Goal: Task Accomplishment & Management: Manage account settings

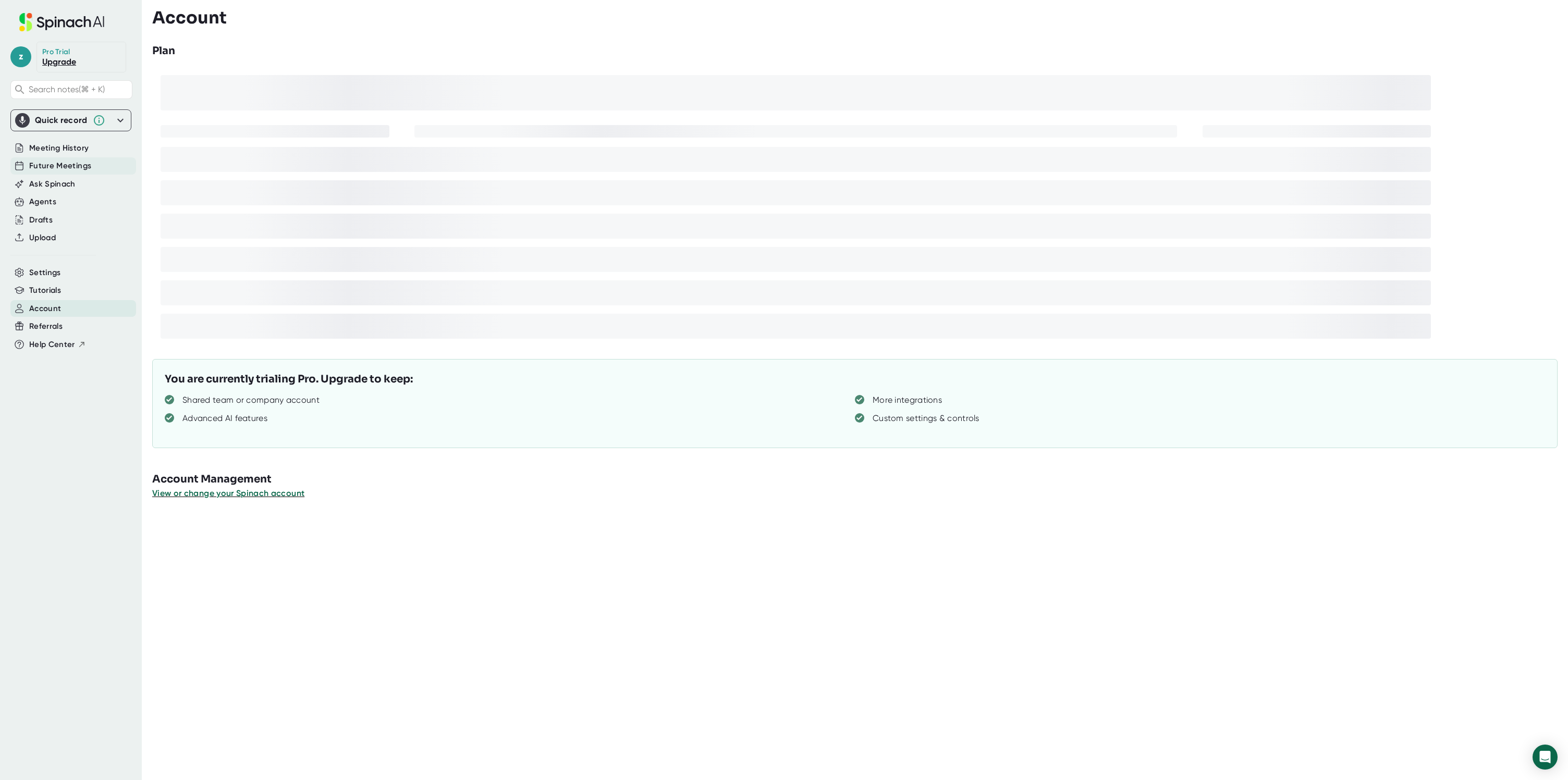
click at [82, 165] on span "Future Meetings" at bounding box center [60, 166] width 62 height 12
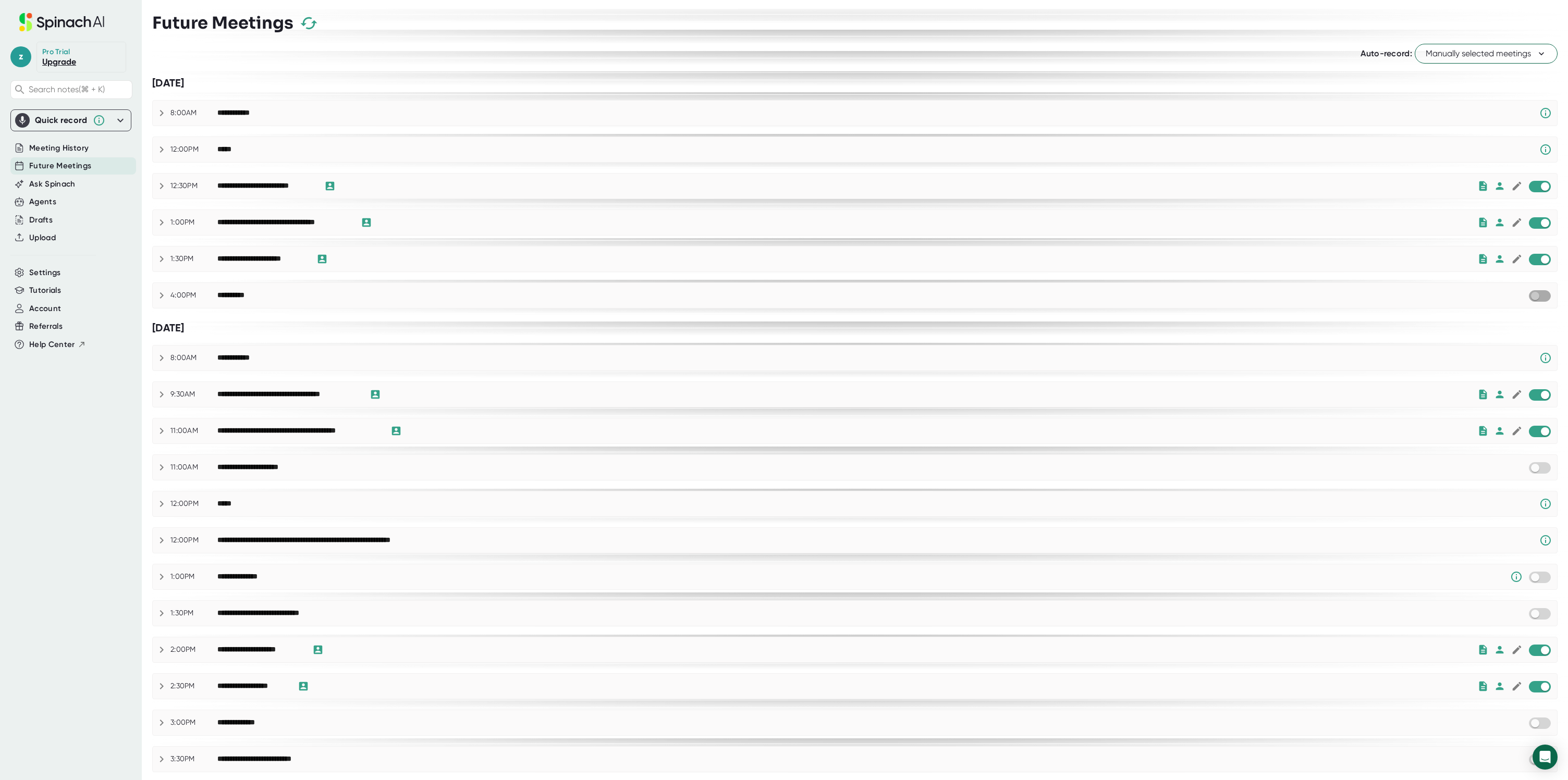
click at [1540, 296] on input "checkbox" at bounding box center [1535, 295] width 30 height 9
click at [1537, 295] on input "checkbox" at bounding box center [1545, 295] width 30 height 9
checkbox input "true"
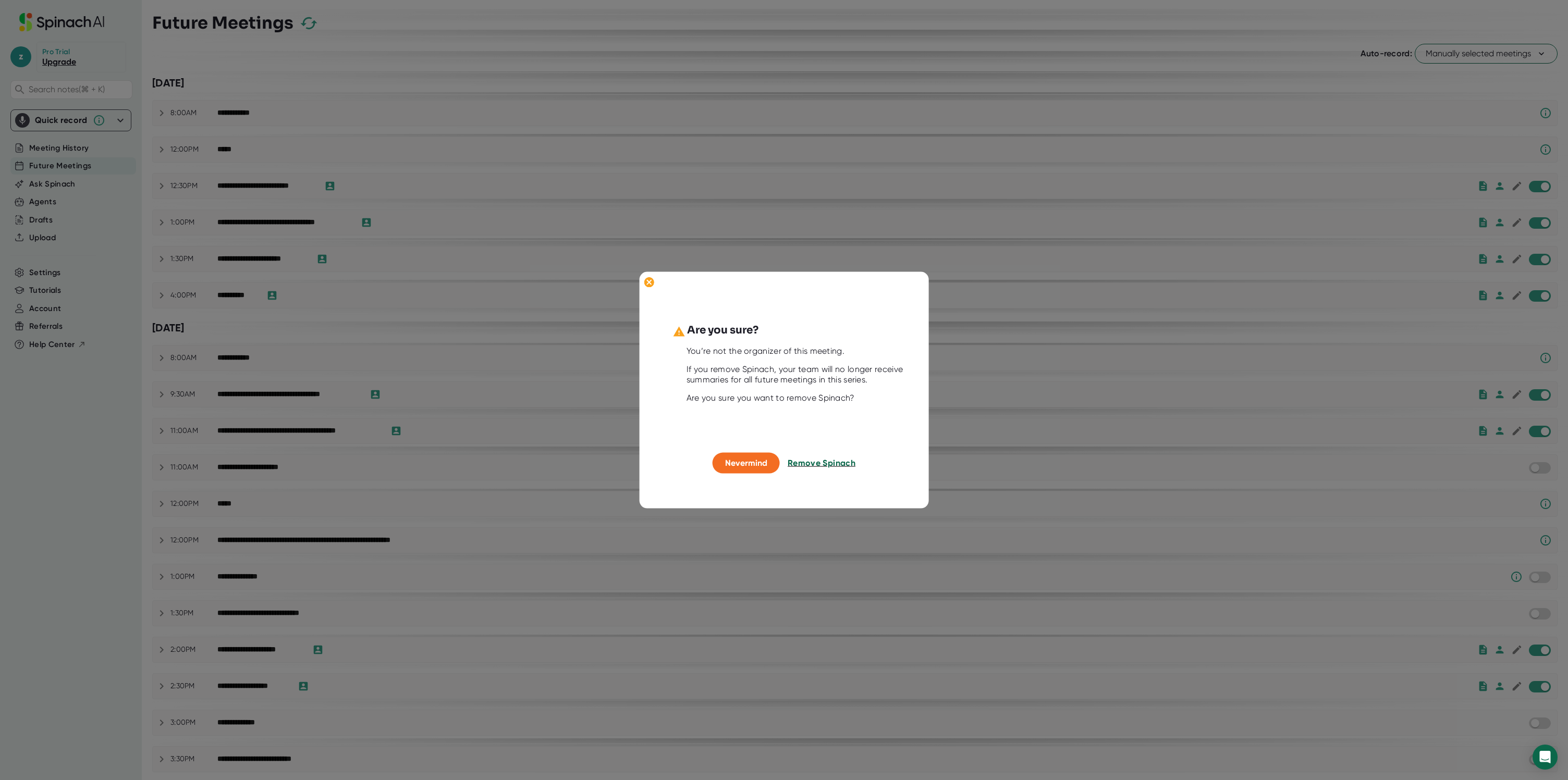
click at [807, 460] on span "Remove Spinach" at bounding box center [822, 463] width 68 height 10
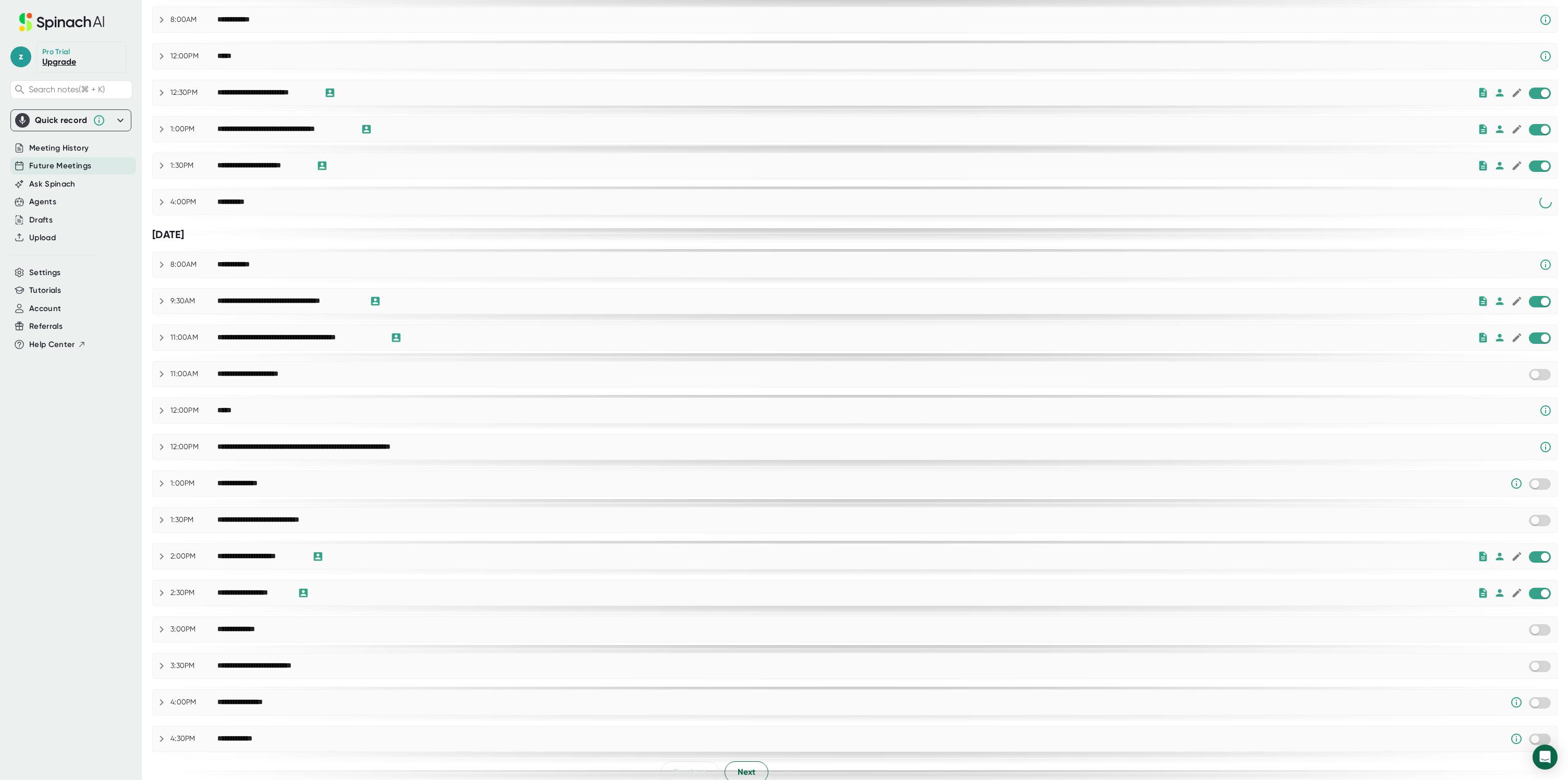
scroll to position [104, 0]
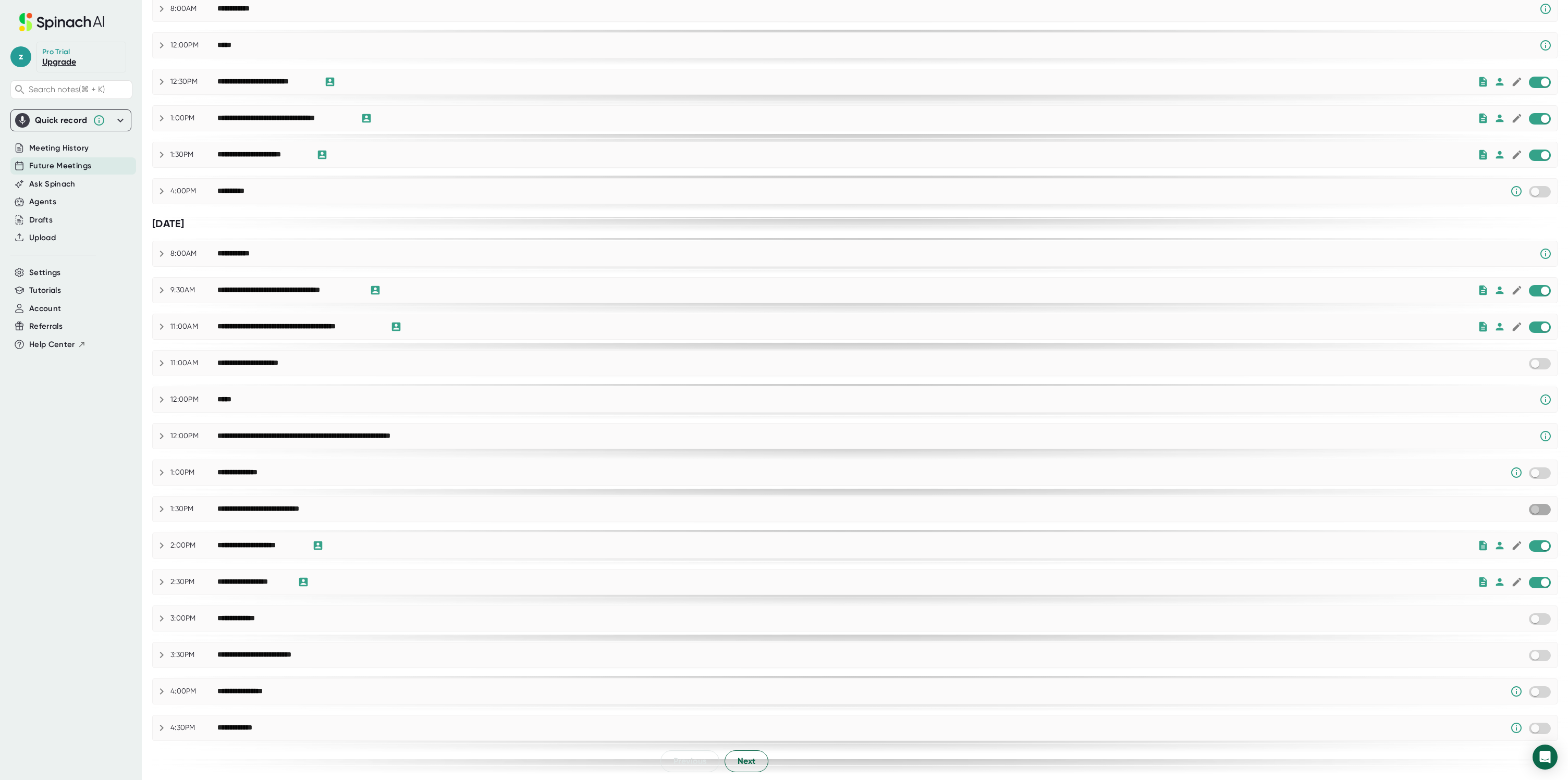
click at [1548, 509] on input "checkbox" at bounding box center [1535, 509] width 30 height 9
click at [1544, 654] on input "checkbox" at bounding box center [1535, 655] width 30 height 9
click at [745, 756] on span "Next" at bounding box center [746, 762] width 18 height 13
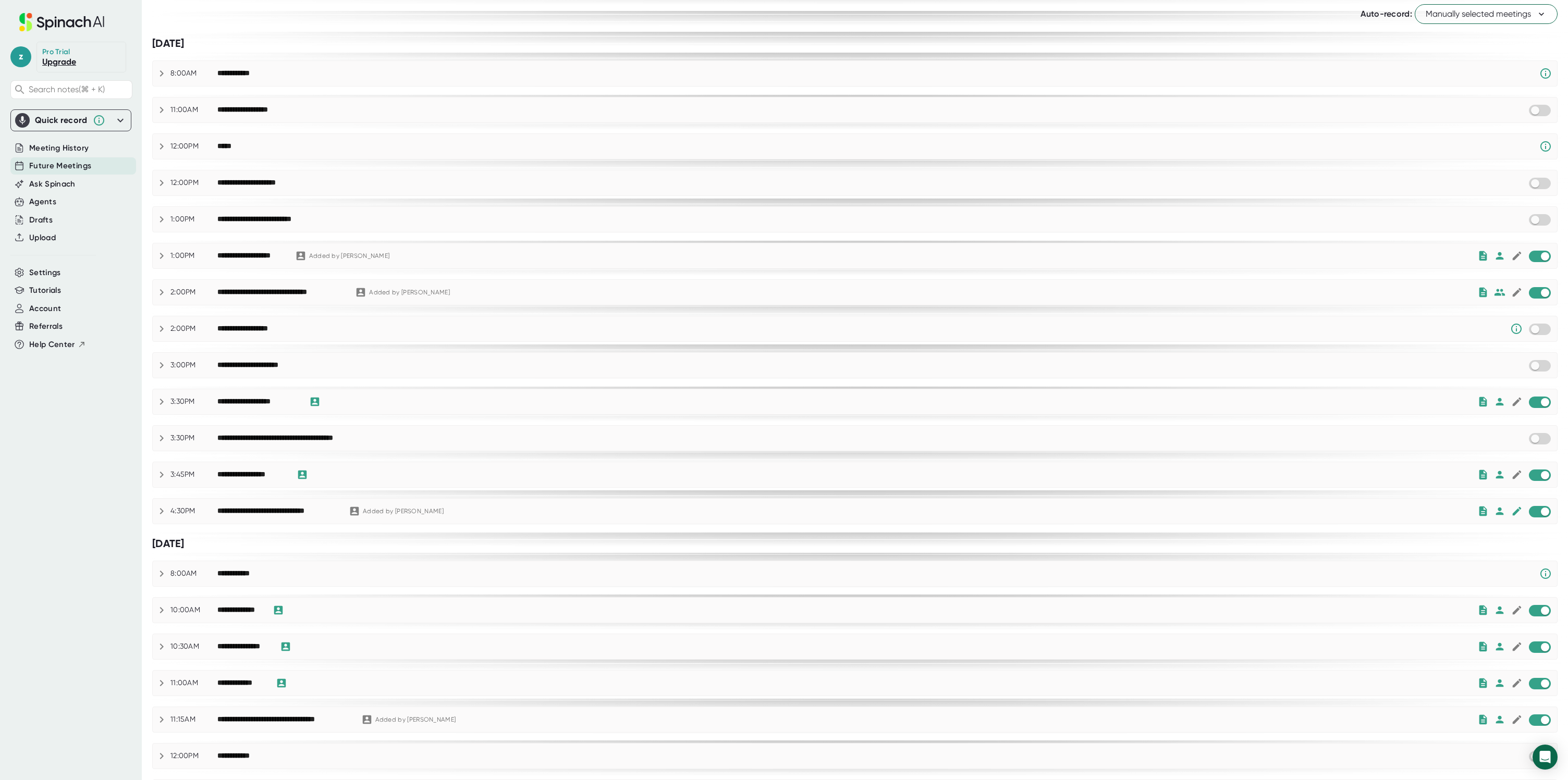
scroll to position [0, 0]
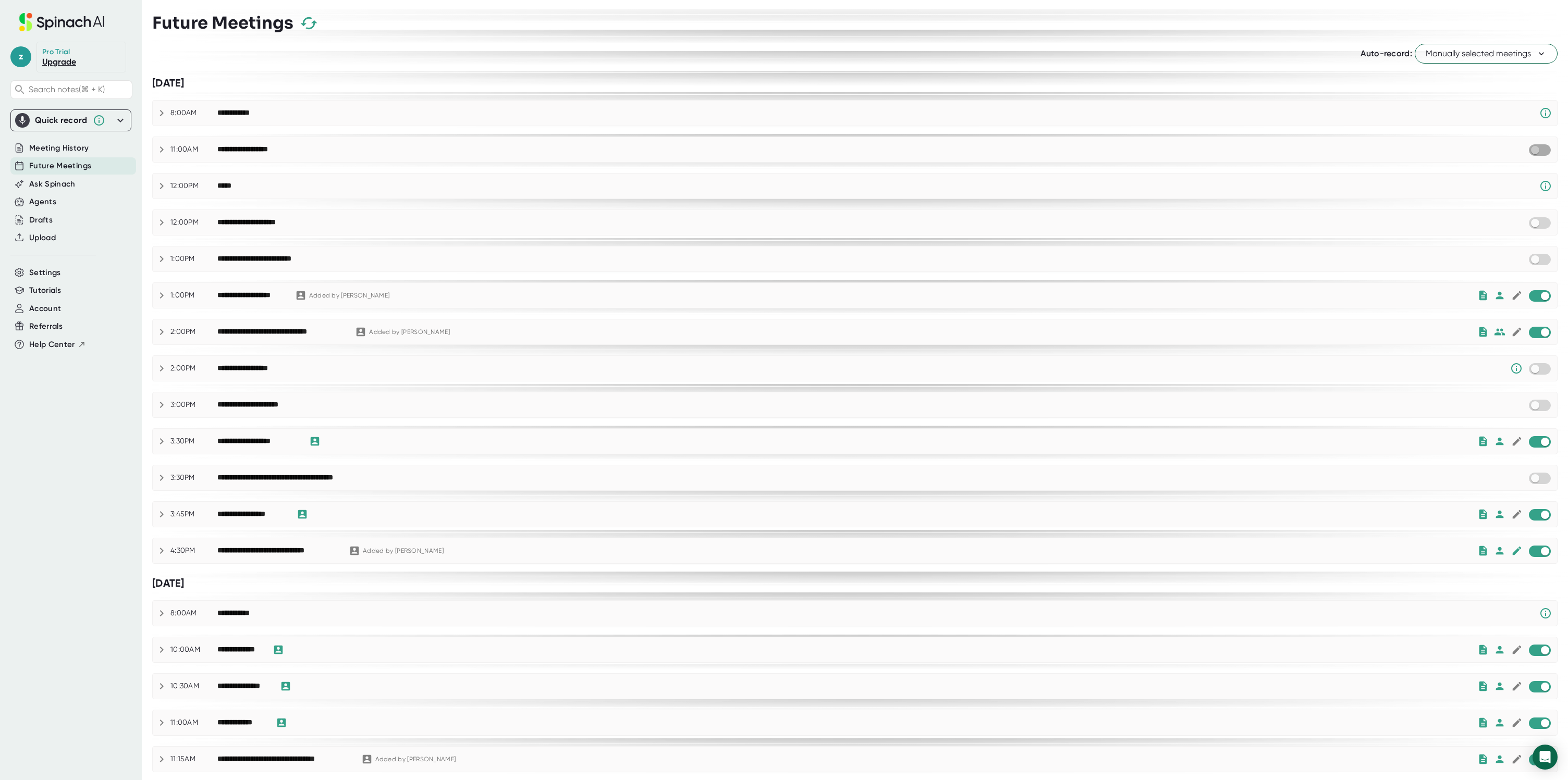
click at [1542, 150] on input "checkbox" at bounding box center [1535, 149] width 30 height 9
click at [1538, 264] on input "checkbox" at bounding box center [1535, 259] width 30 height 9
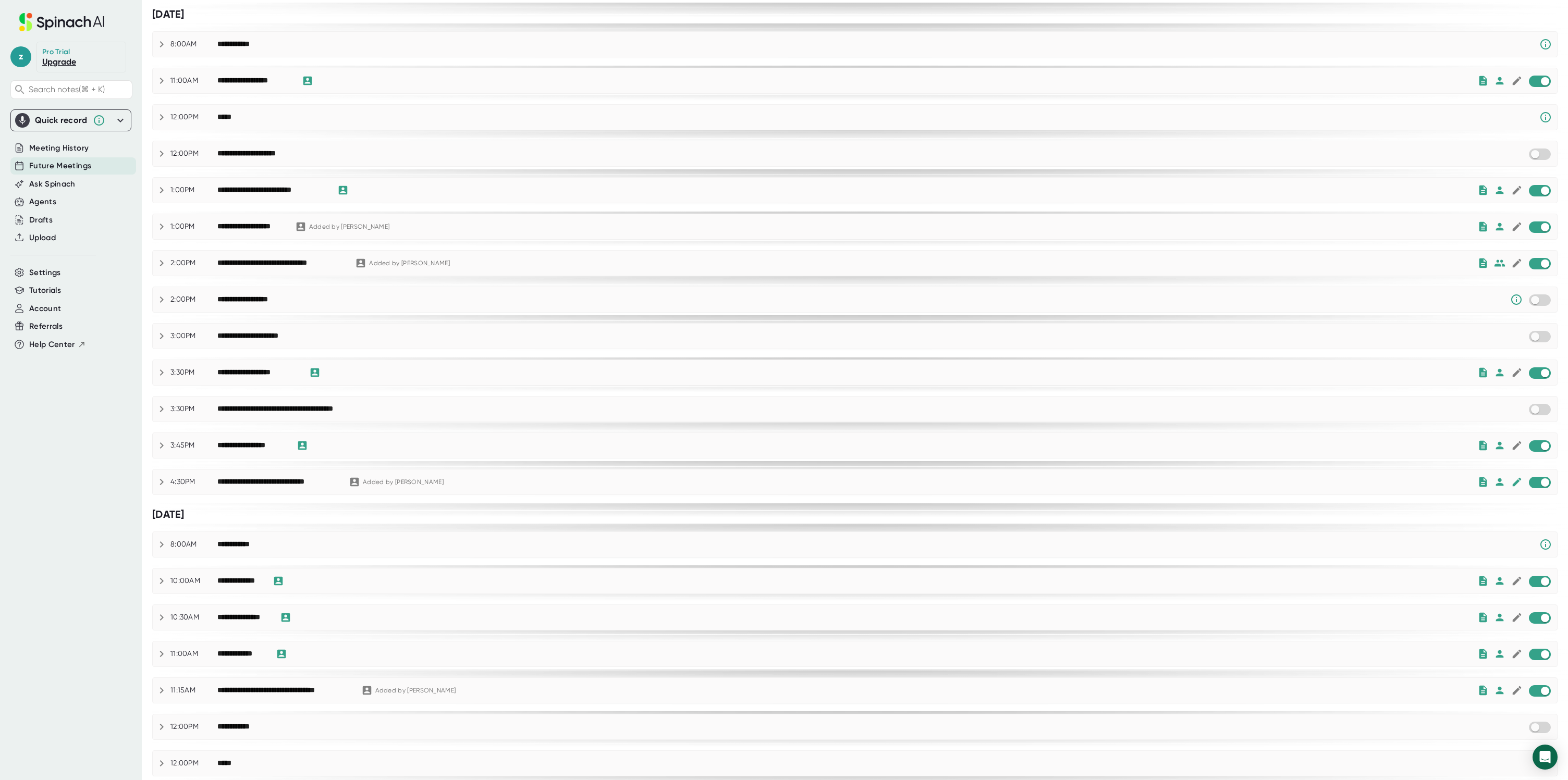
scroll to position [104, 0]
